Goal: Information Seeking & Learning: Learn about a topic

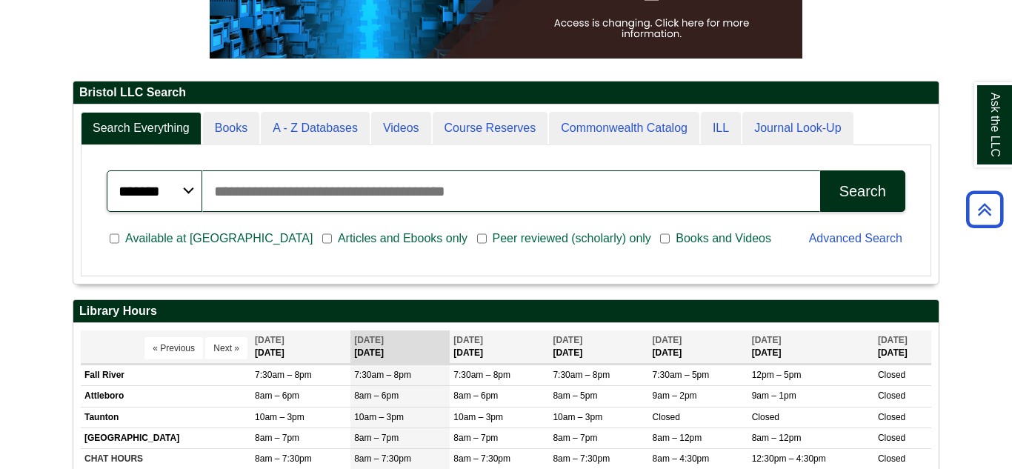
click at [573, 208] on input "Search articles, books, journals & more" at bounding box center [511, 190] width 618 height 41
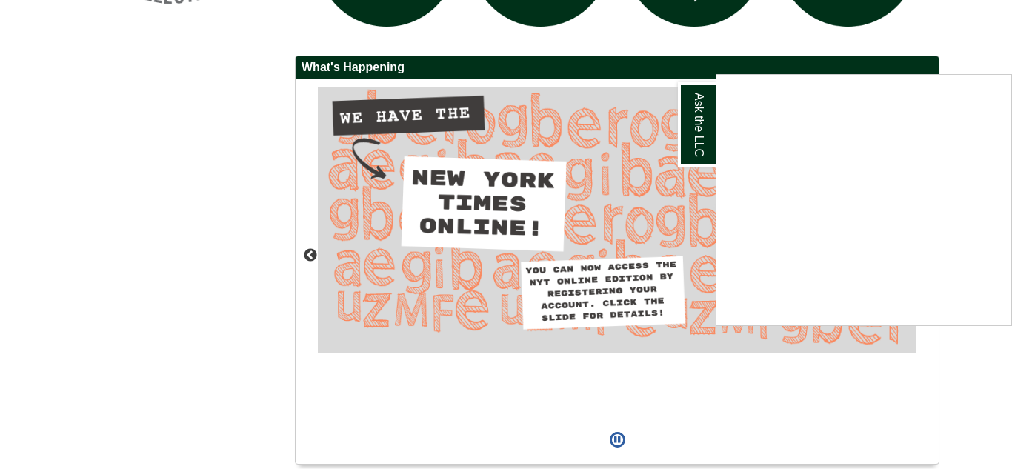
scroll to position [1329, 0]
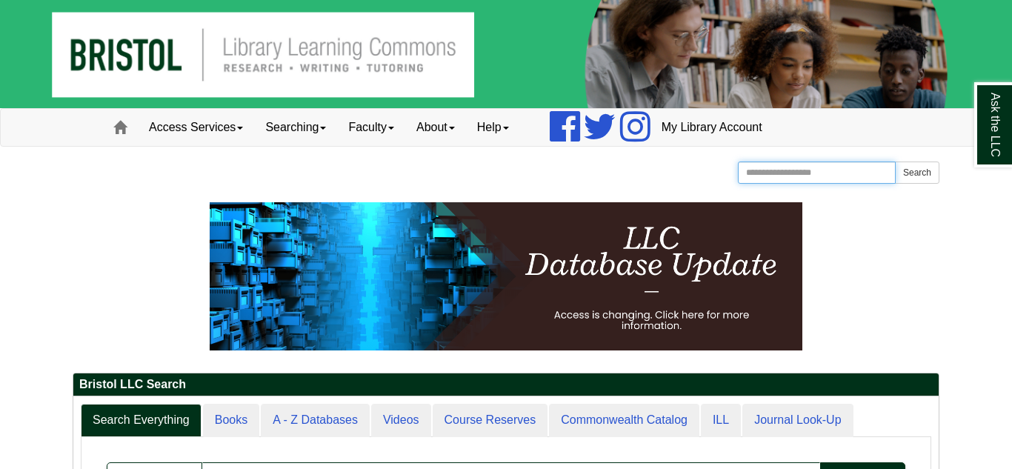
click at [815, 179] on input "Search the Website" at bounding box center [817, 172] width 158 height 22
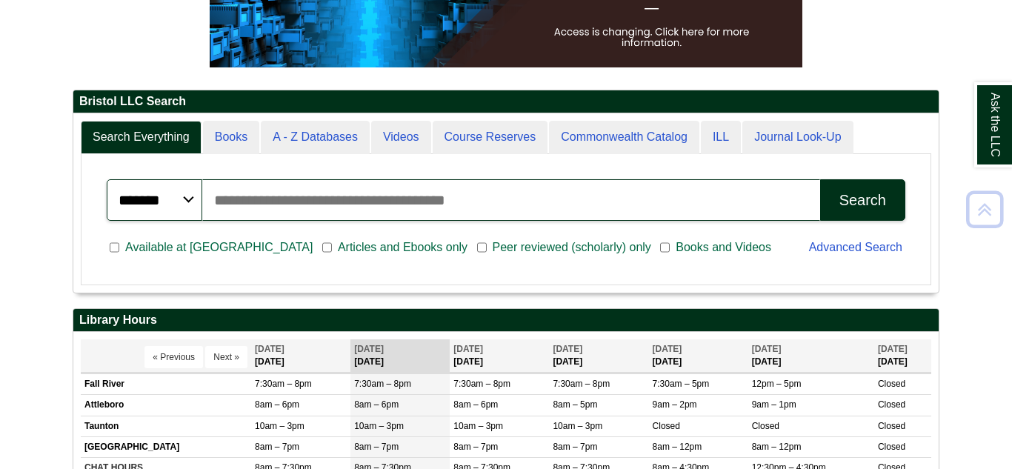
scroll to position [286, 0]
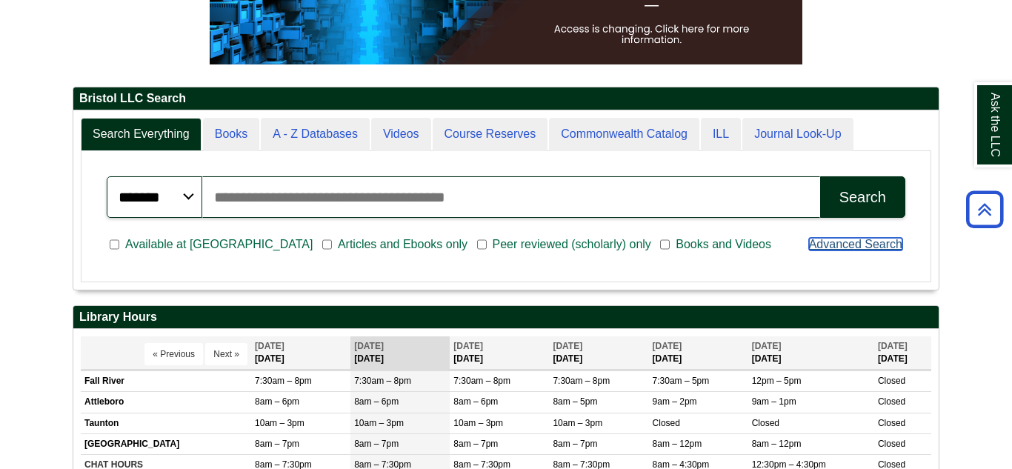
click at [865, 250] on link "Advanced Search" at bounding box center [855, 244] width 93 height 13
